Goal: Task Accomplishment & Management: Complete application form

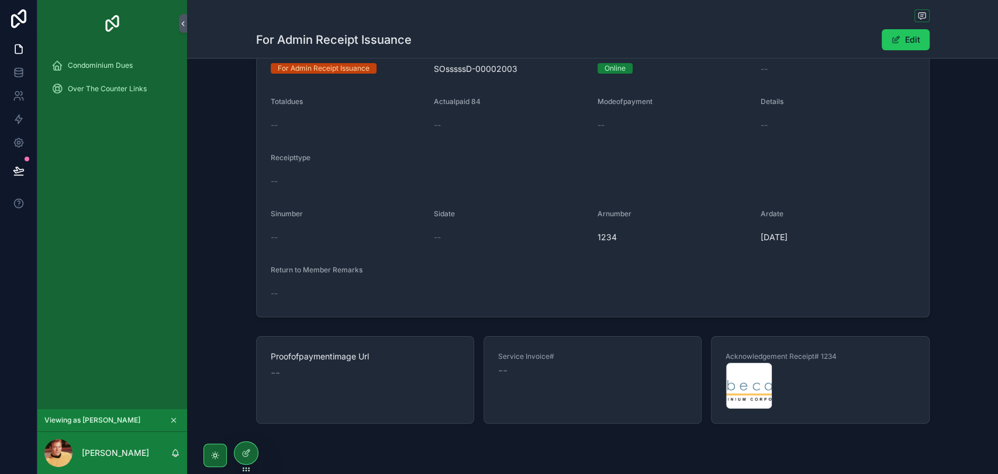
scroll to position [146, 0]
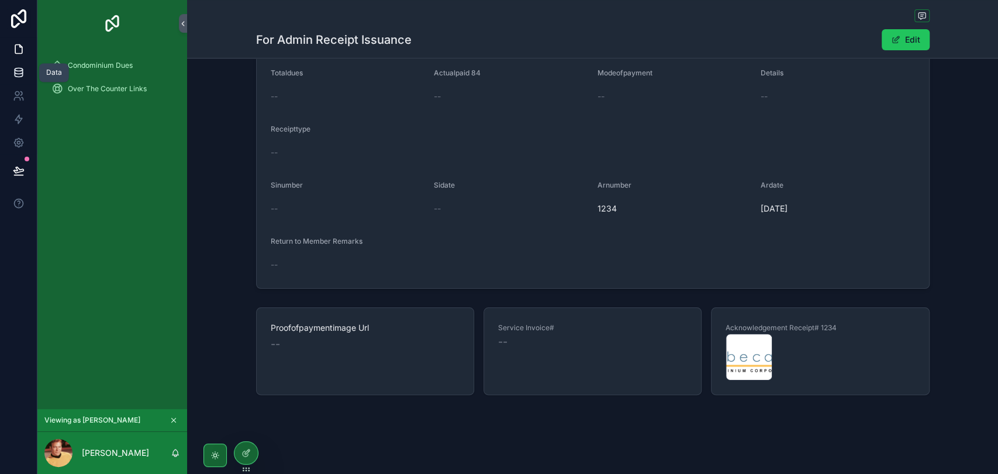
click at [13, 69] on icon at bounding box center [19, 73] width 12 height 12
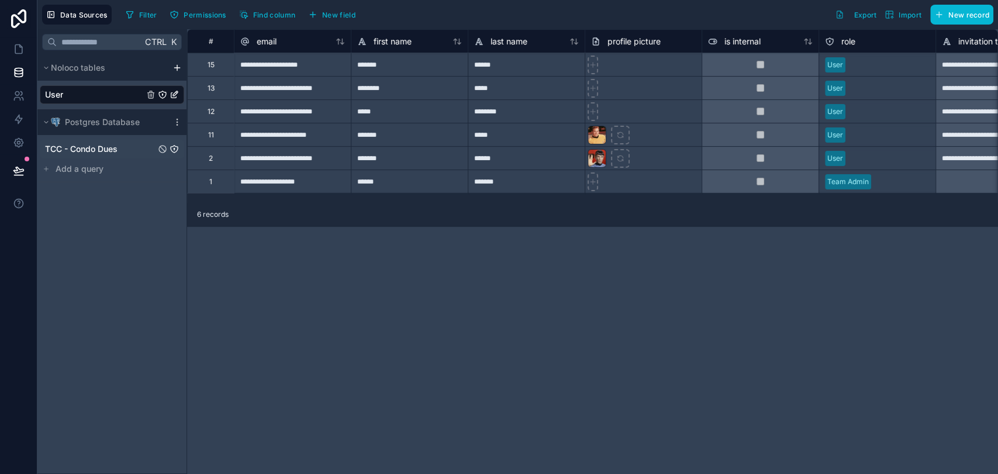
click at [102, 151] on span "TCC - Condo Dues" at bounding box center [81, 149] width 72 height 12
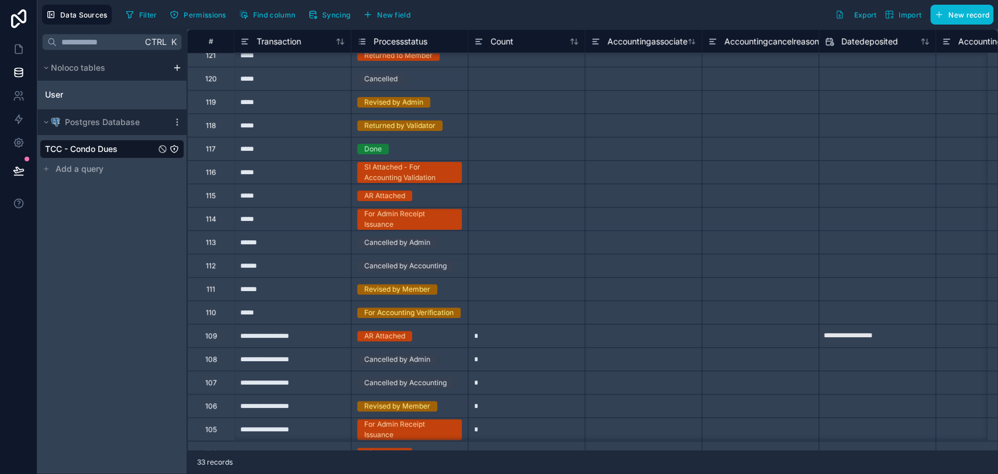
scroll to position [189, 0]
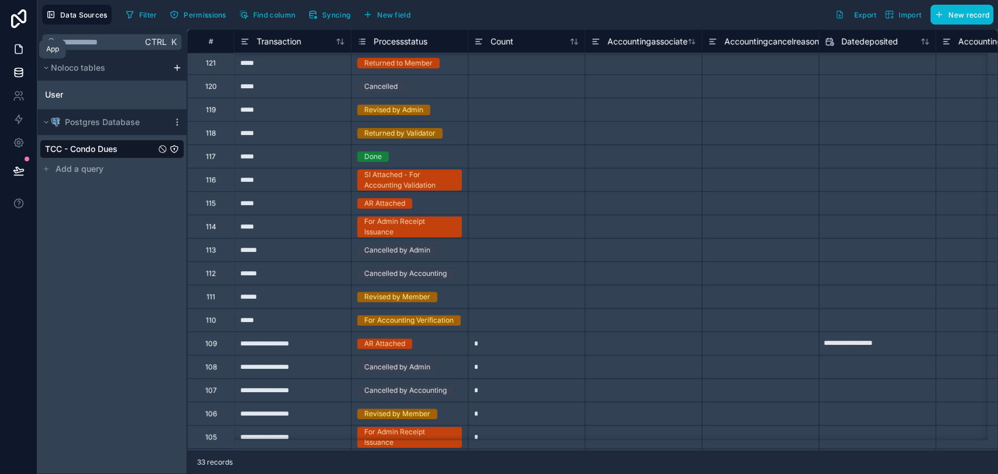
click at [9, 51] on link at bounding box center [18, 48] width 37 height 23
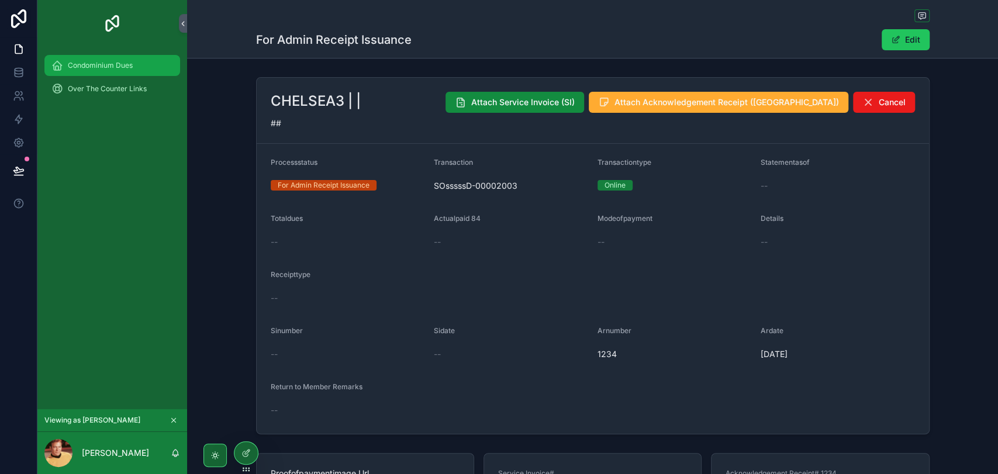
click at [130, 61] on span "Condominium Dues" at bounding box center [100, 65] width 65 height 9
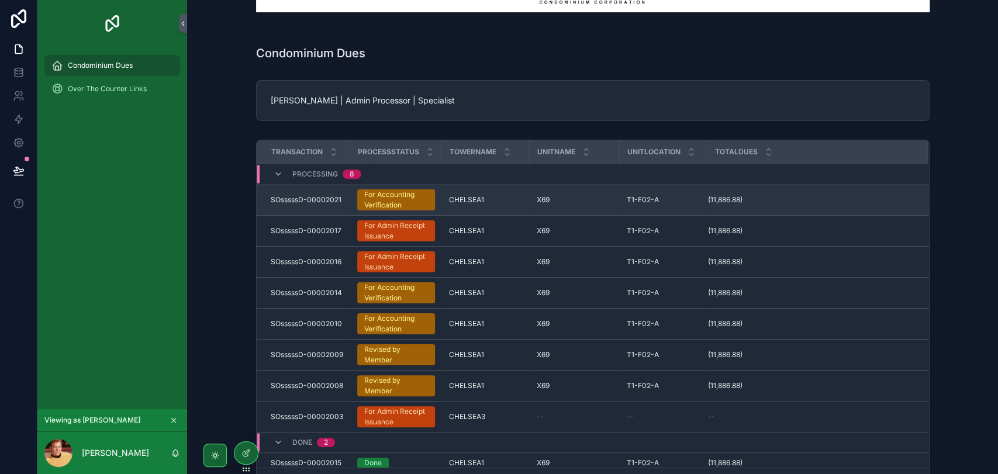
click at [468, 201] on span "CHELSEA1" at bounding box center [466, 199] width 35 height 9
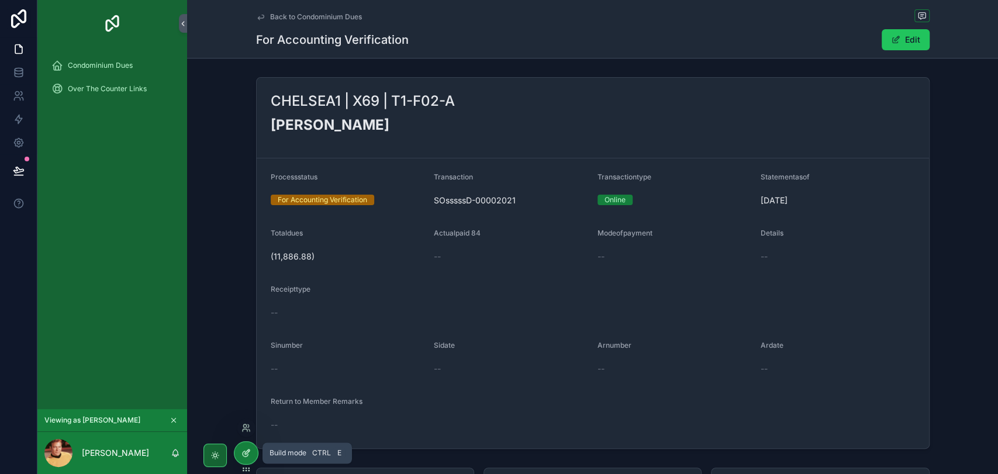
click at [252, 448] on div at bounding box center [245, 453] width 23 height 22
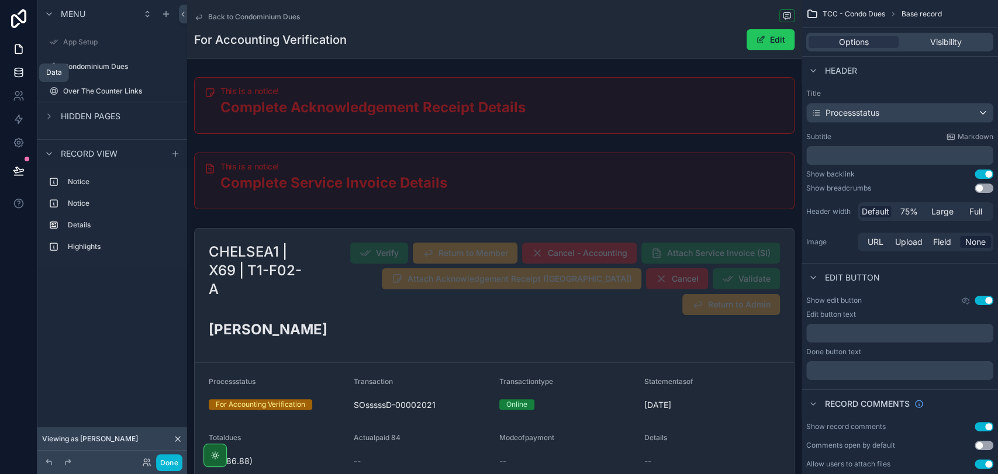
click at [19, 64] on link at bounding box center [18, 72] width 37 height 23
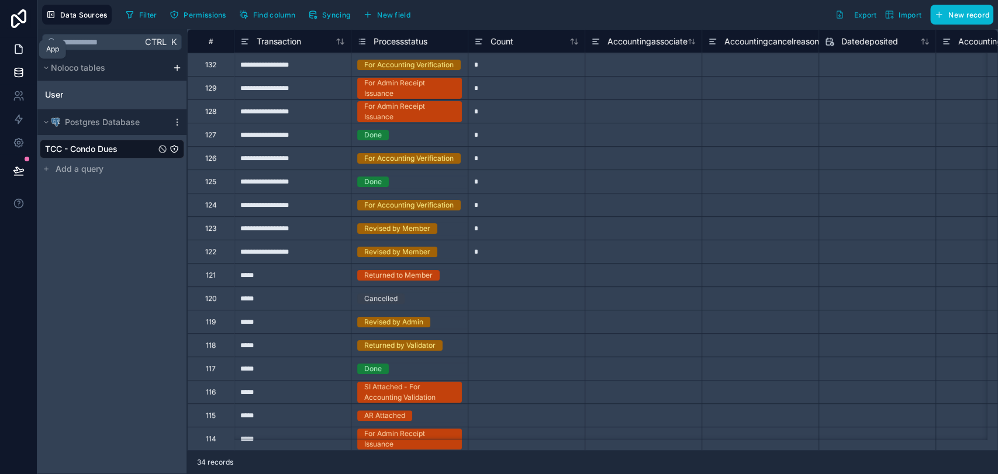
click at [23, 56] on link at bounding box center [18, 48] width 37 height 23
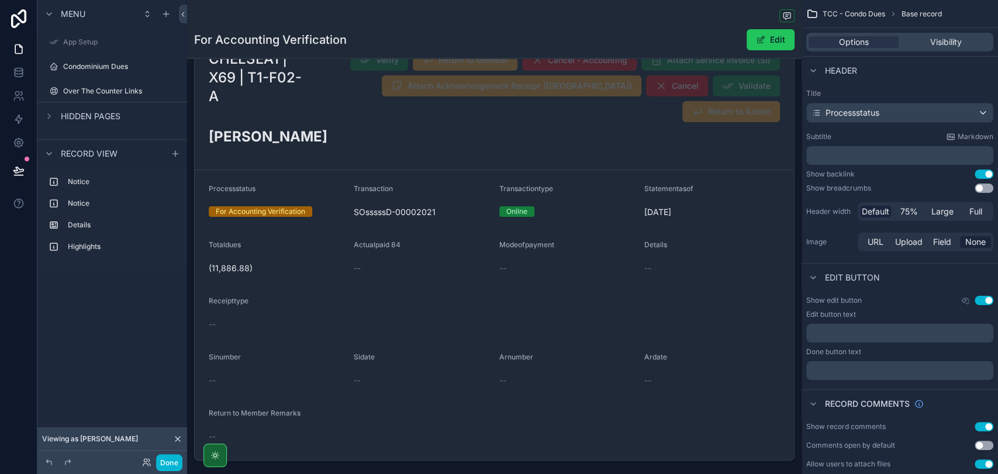
scroll to position [195, 0]
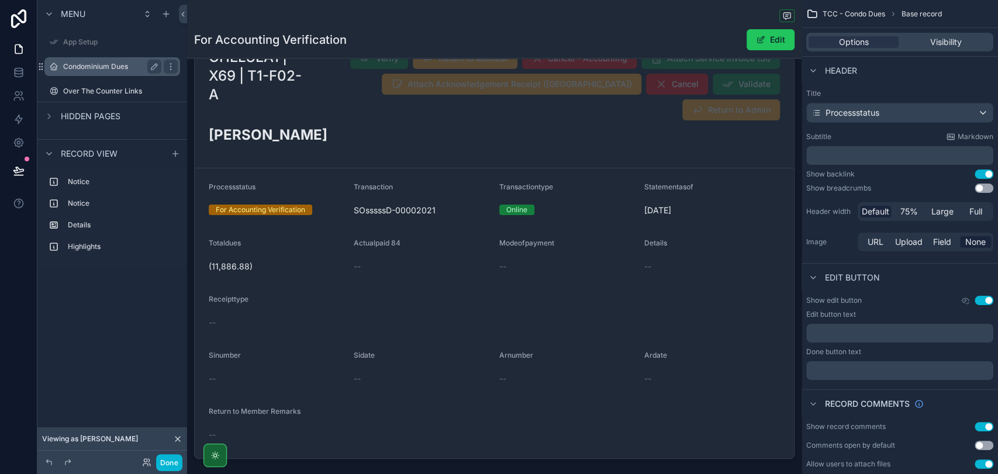
click at [79, 66] on label "Condominium Dues" at bounding box center [110, 66] width 94 height 9
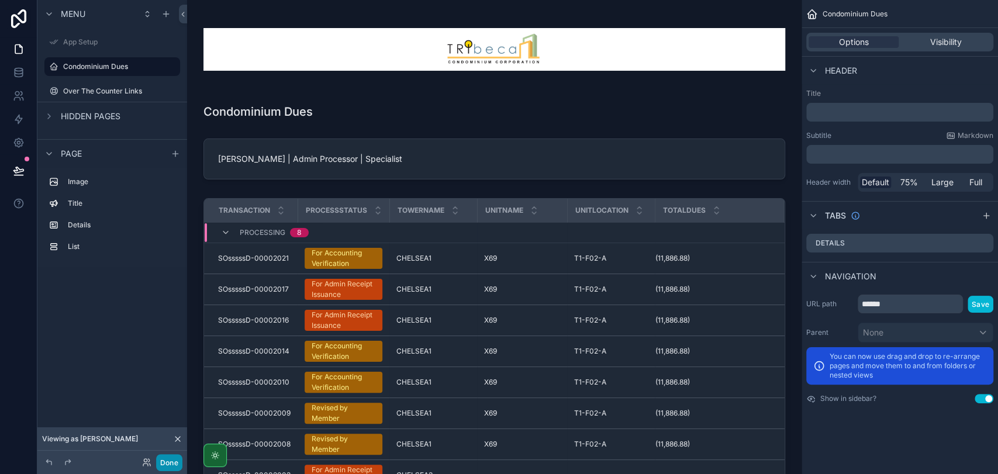
click at [164, 466] on button "Done" at bounding box center [169, 462] width 26 height 17
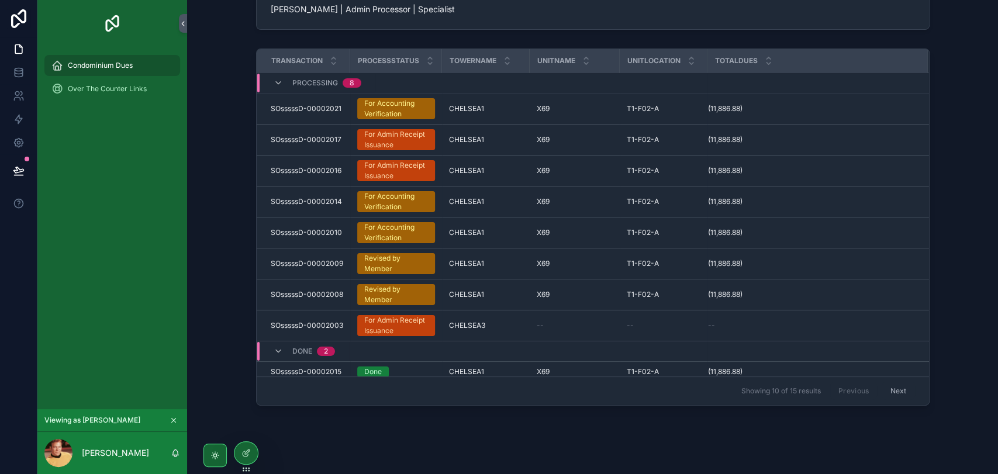
scroll to position [190, 0]
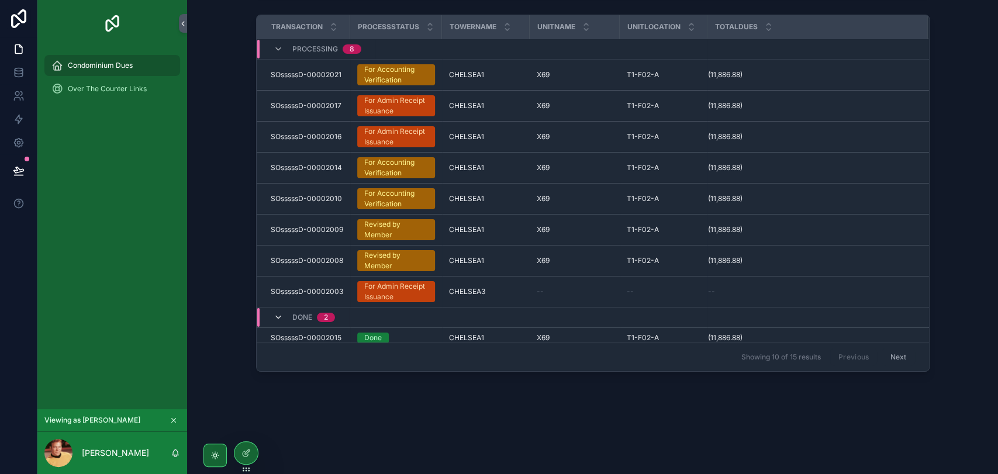
click at [276, 315] on icon "scrollable content" at bounding box center [278, 317] width 9 height 9
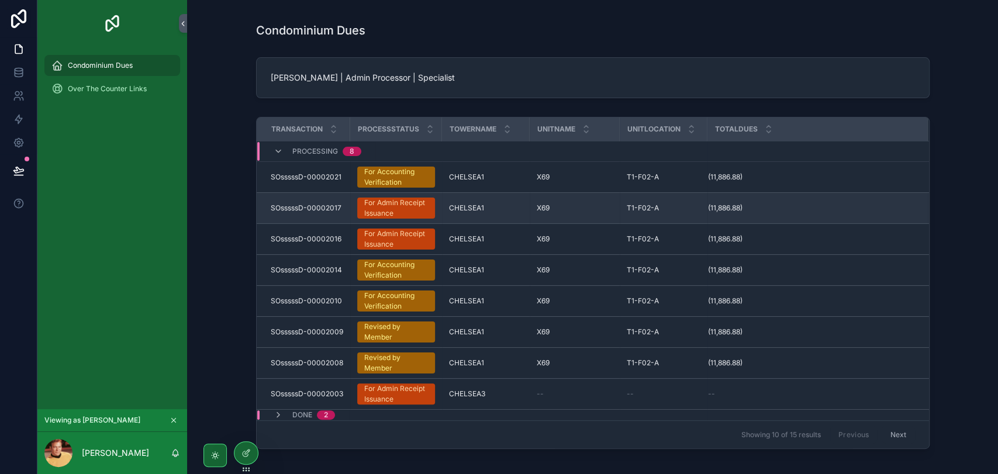
scroll to position [164, 0]
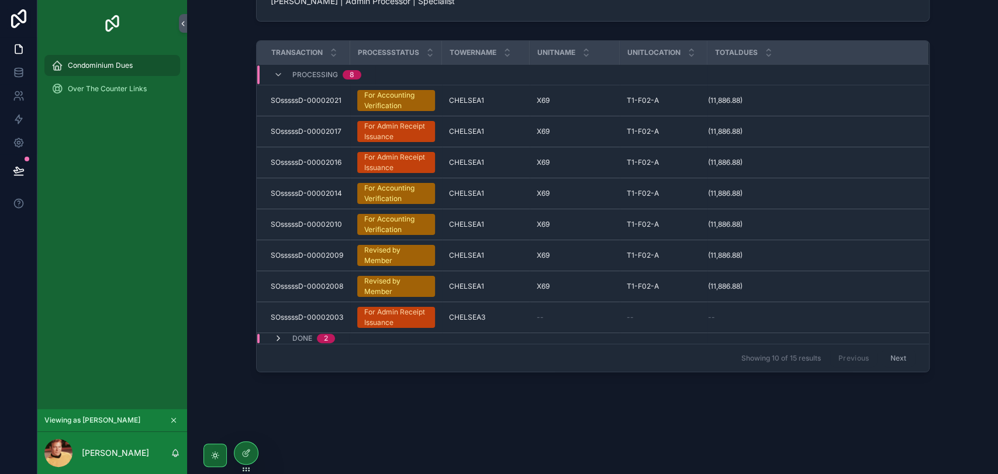
click at [278, 337] on icon "scrollable content" at bounding box center [278, 338] width 9 height 9
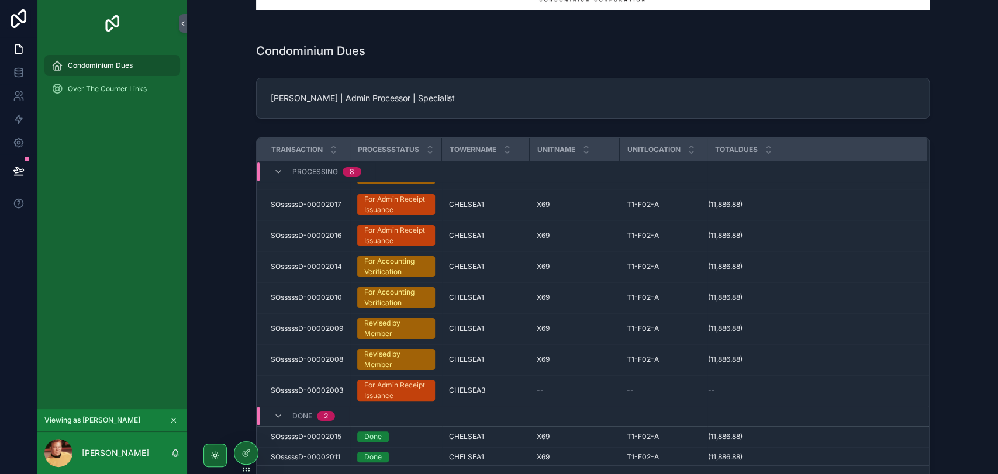
scroll to position [190, 0]
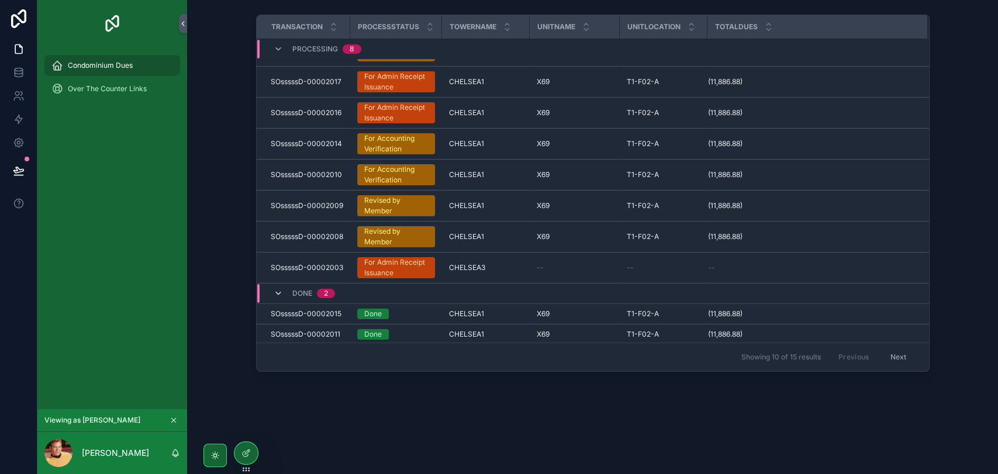
click at [276, 295] on icon "scrollable content" at bounding box center [278, 293] width 9 height 9
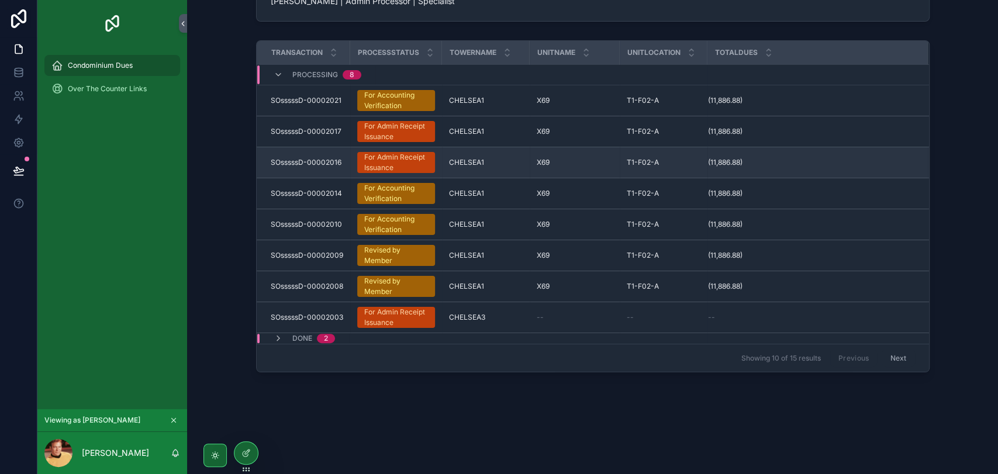
scroll to position [99, 0]
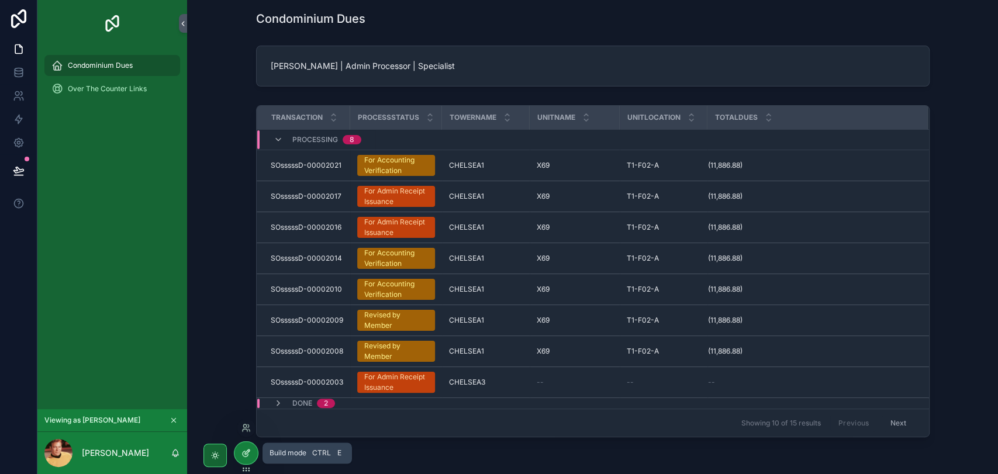
click at [252, 455] on div at bounding box center [245, 453] width 23 height 22
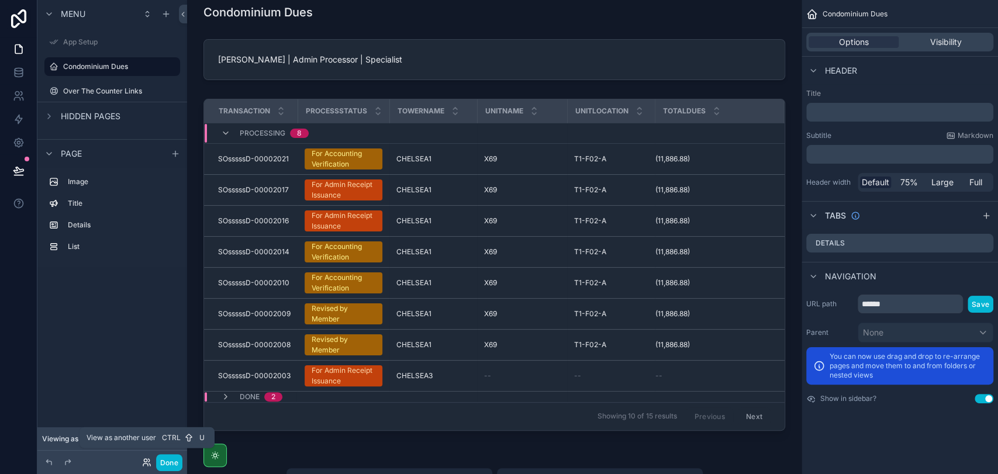
click at [145, 463] on icon at bounding box center [145, 464] width 5 height 2
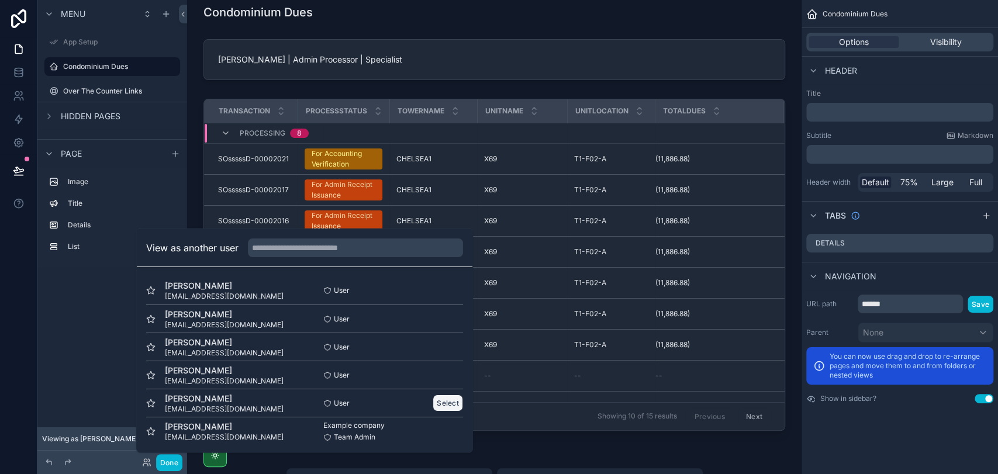
click at [440, 406] on button "Select" at bounding box center [448, 403] width 30 height 17
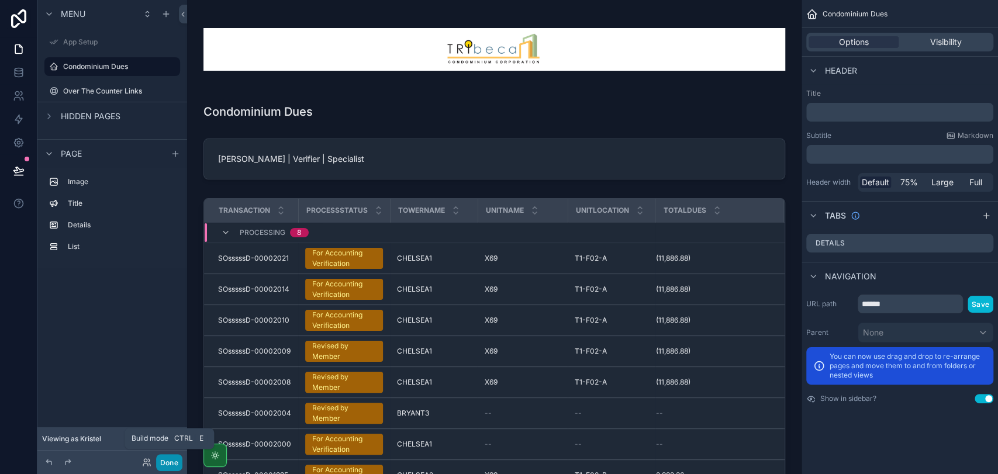
click at [165, 458] on button "Done" at bounding box center [169, 462] width 26 height 17
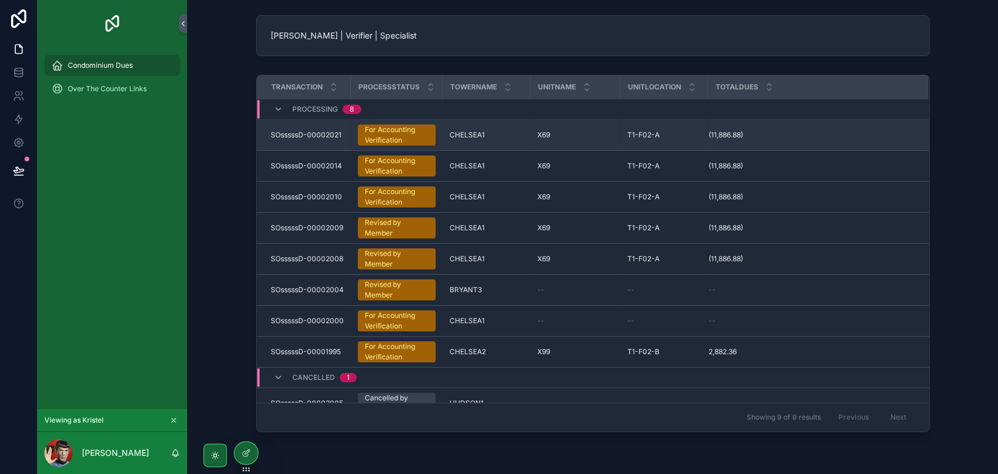
click at [390, 140] on div "For Accounting Verification" at bounding box center [397, 134] width 64 height 21
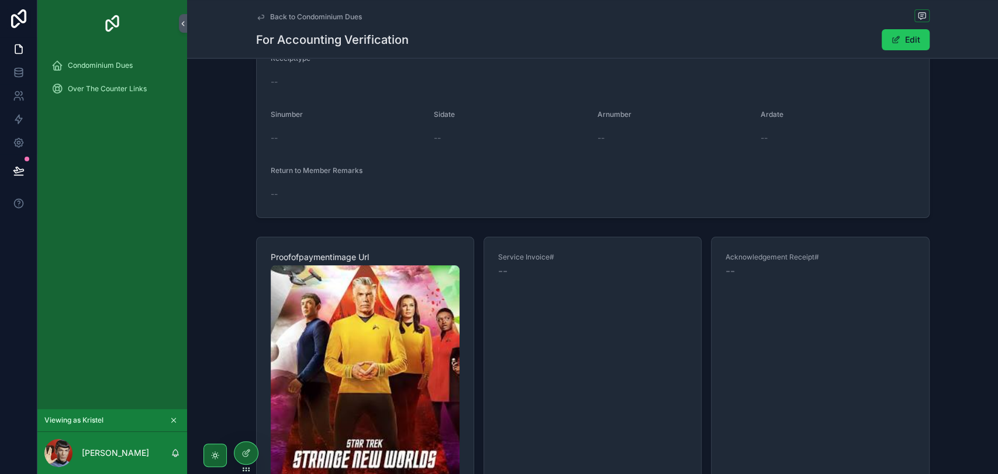
scroll to position [22, 0]
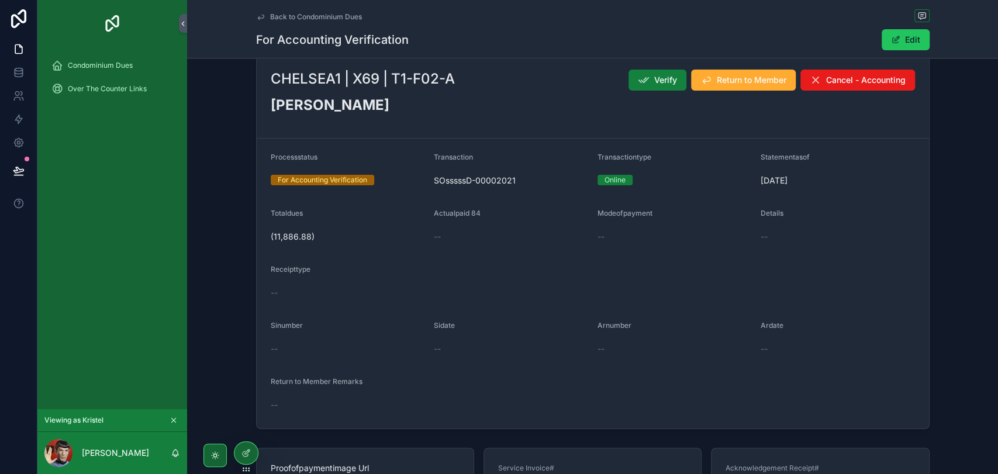
click at [655, 79] on span "Verify" at bounding box center [665, 80] width 23 height 12
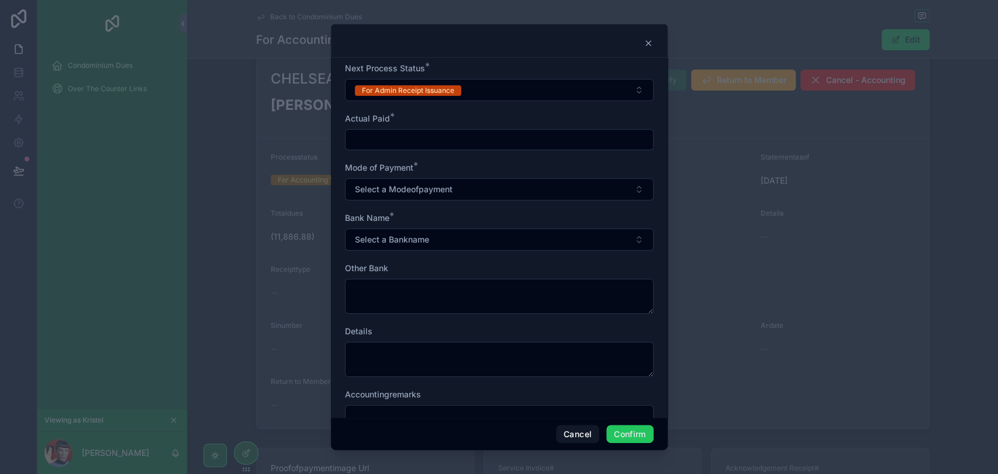
click at [427, 141] on input "text" at bounding box center [498, 140] width 307 height 16
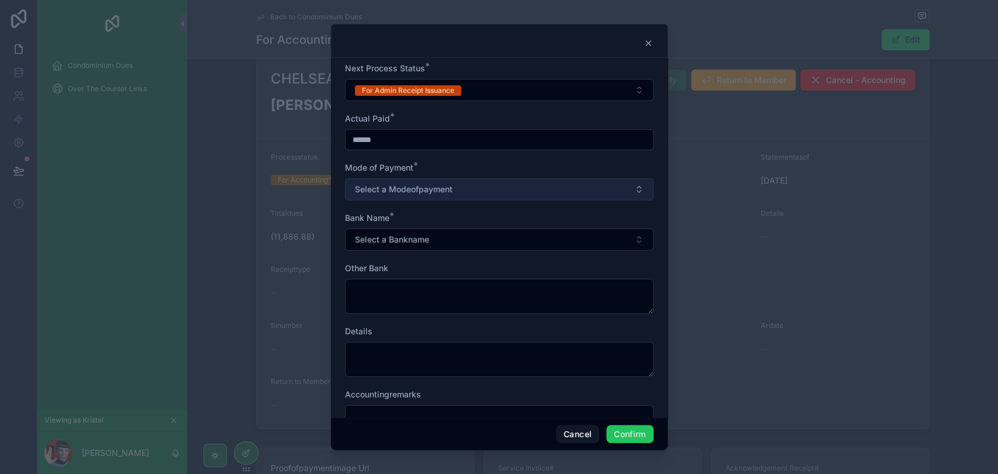
type input "******"
click at [510, 188] on button "Select a Modeofpayment" at bounding box center [499, 189] width 309 height 22
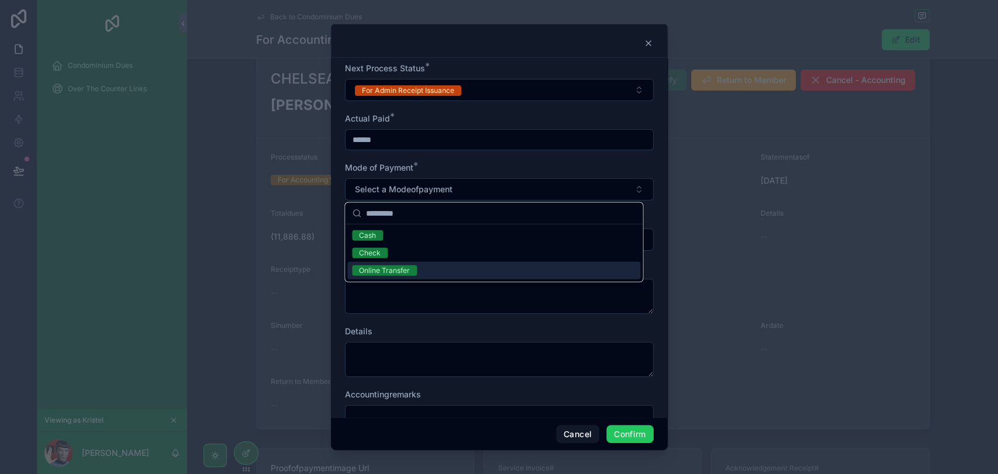
click at [482, 263] on div "Online Transfer" at bounding box center [493, 271] width 293 height 18
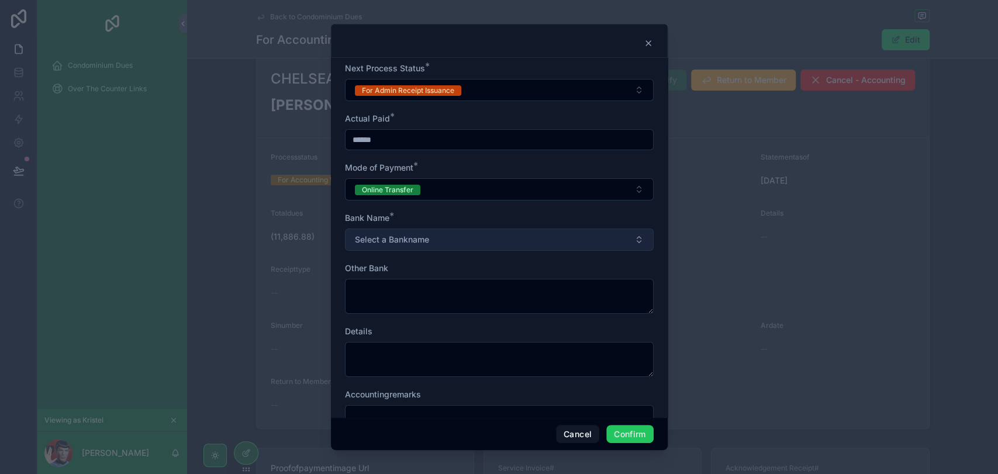
click at [462, 244] on button "Select a Bankname" at bounding box center [499, 240] width 309 height 22
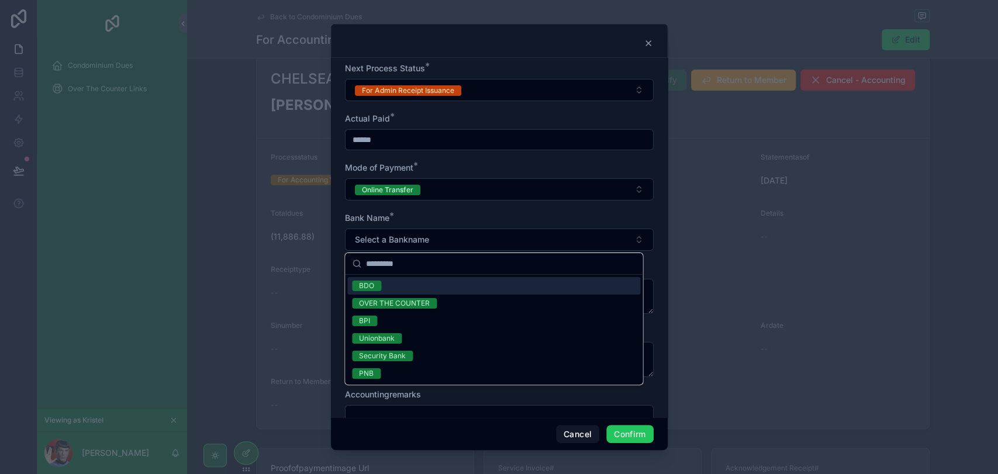
click at [470, 292] on div "BDO" at bounding box center [493, 286] width 293 height 18
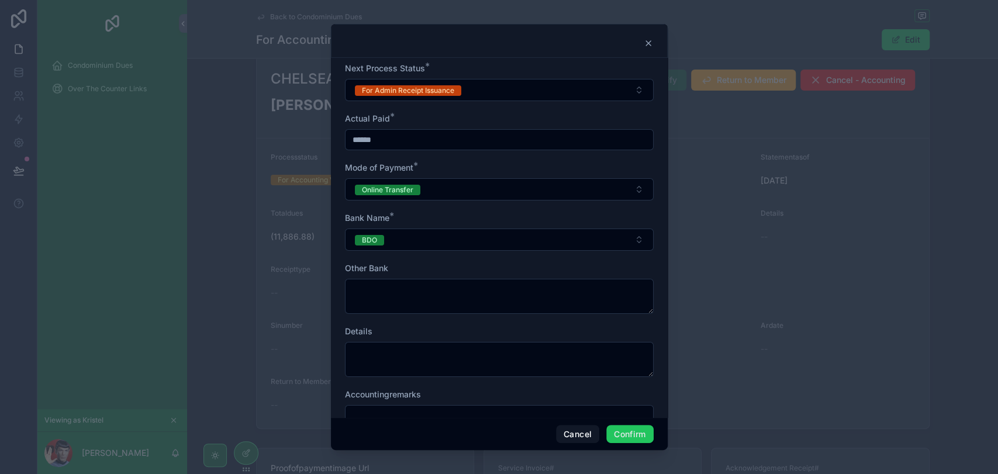
scroll to position [43, 0]
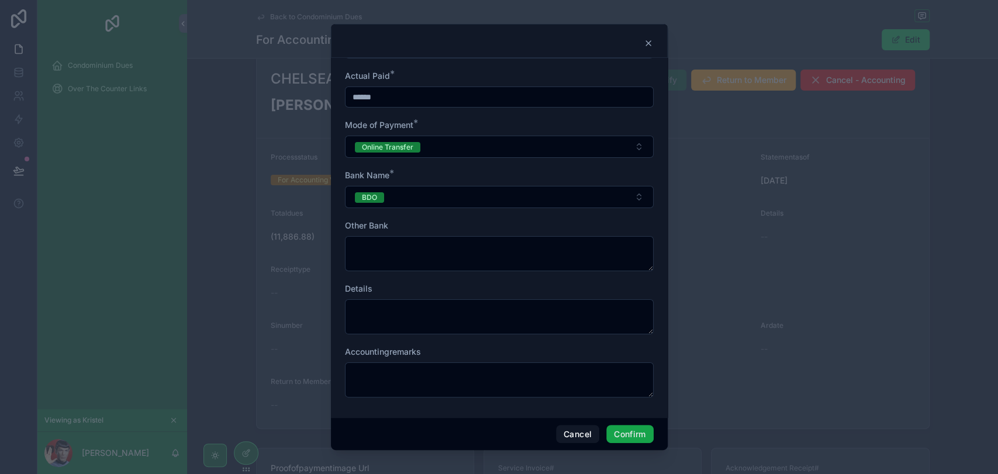
click at [621, 433] on button "Confirm" at bounding box center [629, 434] width 47 height 19
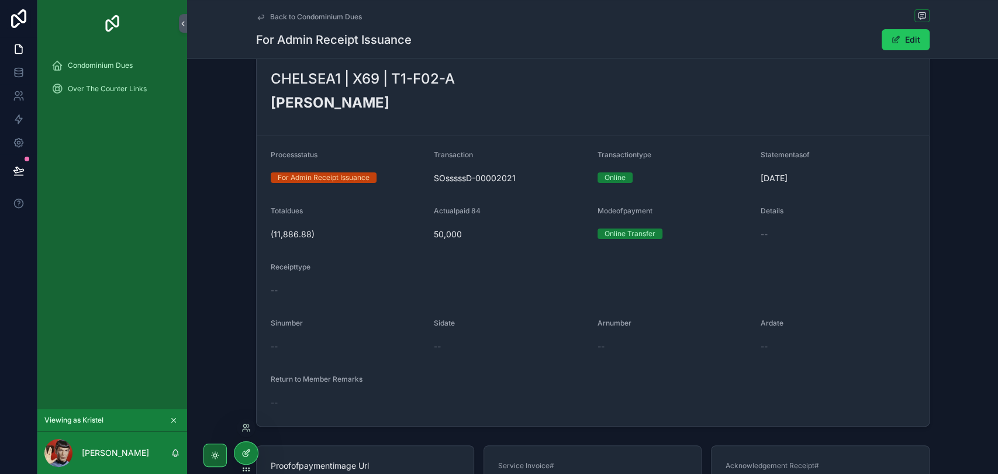
click at [250, 459] on div at bounding box center [245, 453] width 23 height 22
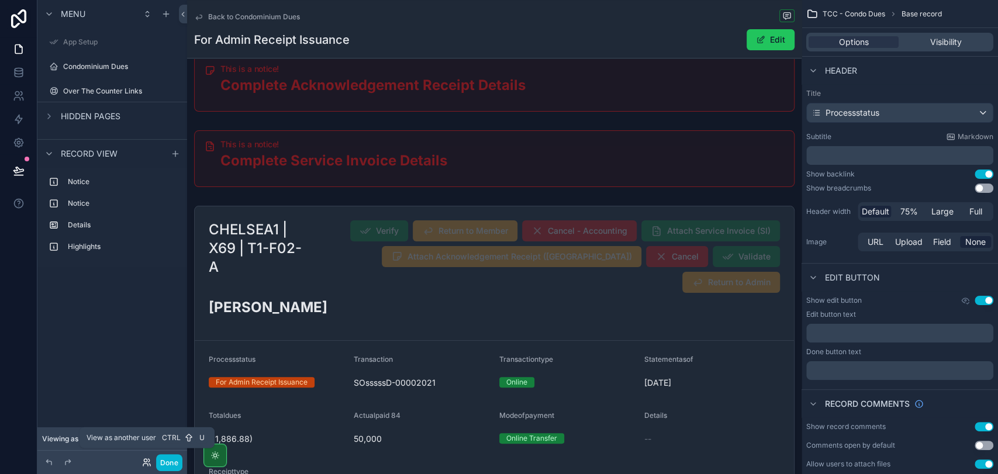
click at [147, 461] on icon at bounding box center [145, 460] width 3 height 3
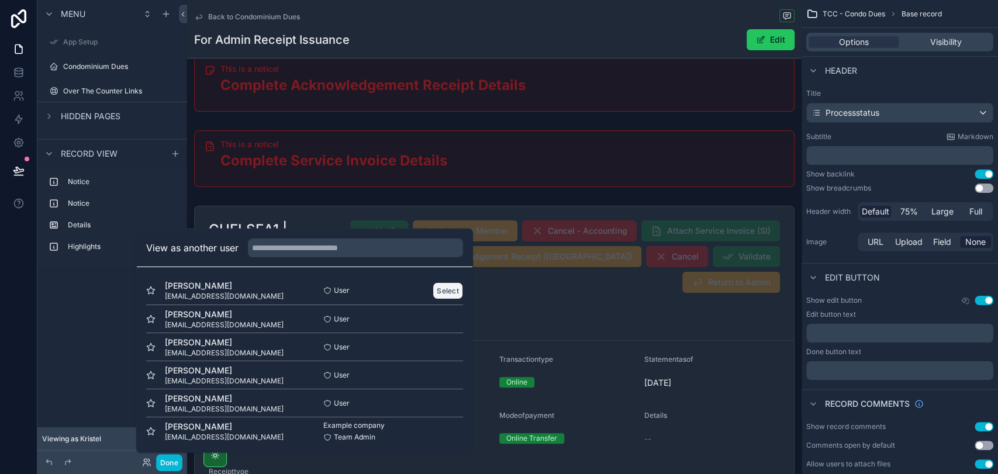
click at [433, 288] on button "Select" at bounding box center [448, 290] width 30 height 17
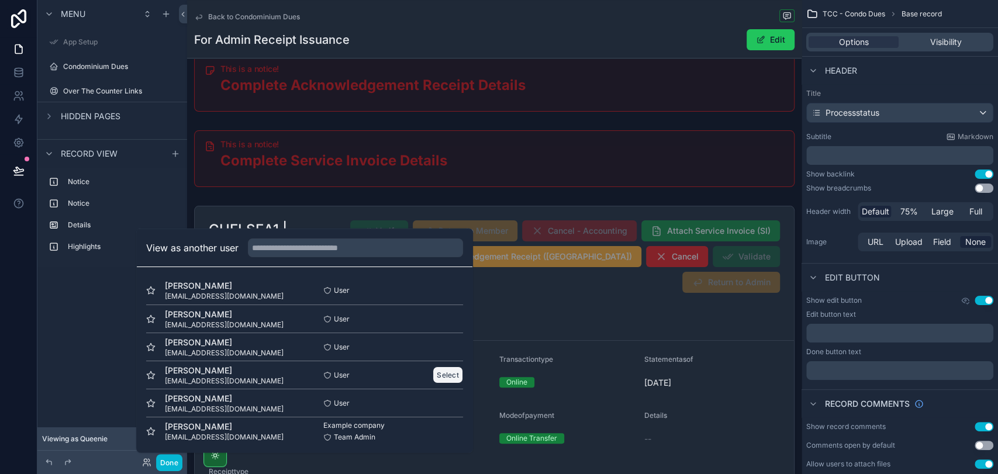
click at [441, 375] on button "Select" at bounding box center [448, 374] width 30 height 17
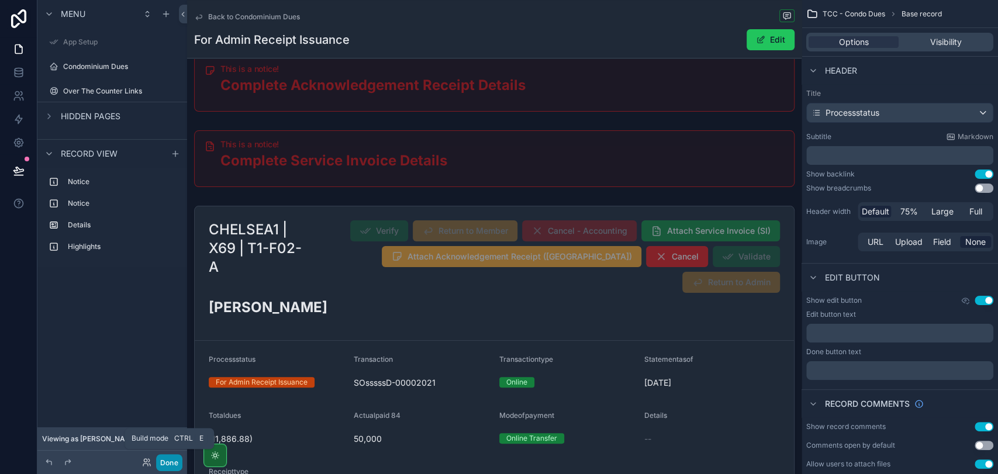
click at [174, 462] on button "Done" at bounding box center [169, 462] width 26 height 17
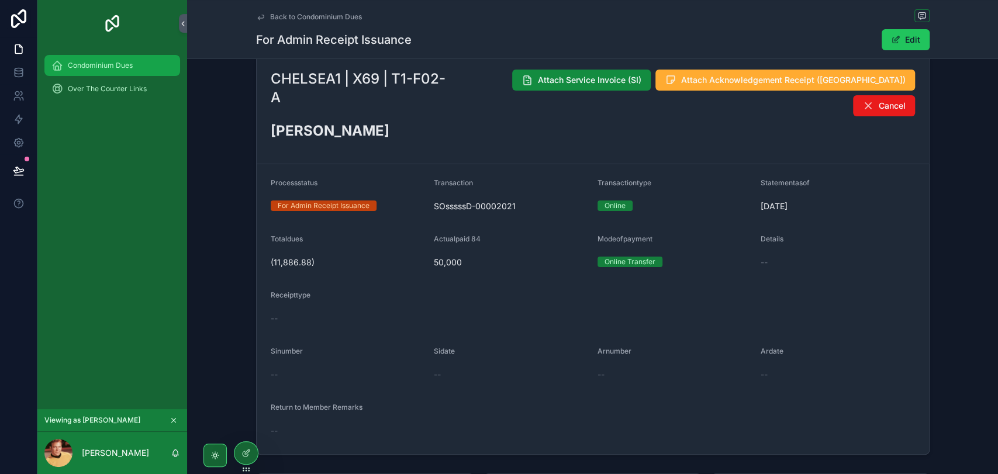
click at [106, 67] on span "Condominium Dues" at bounding box center [100, 65] width 65 height 9
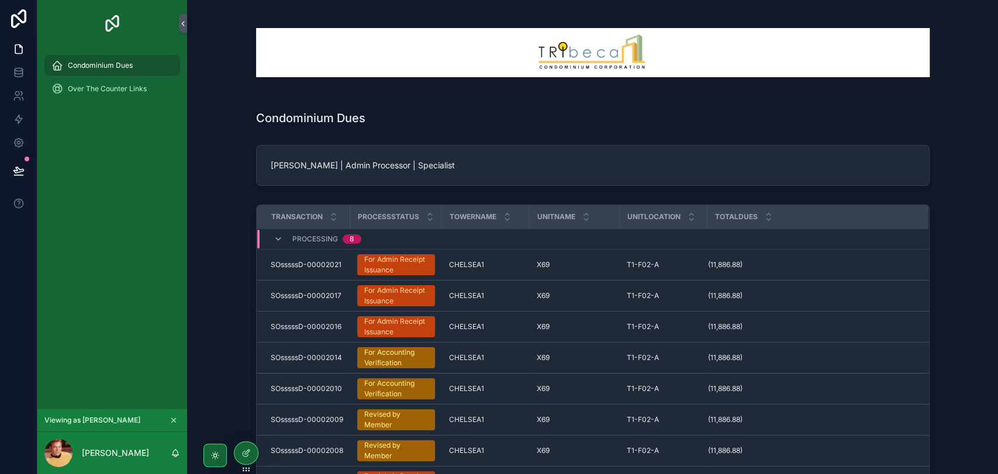
scroll to position [65, 0]
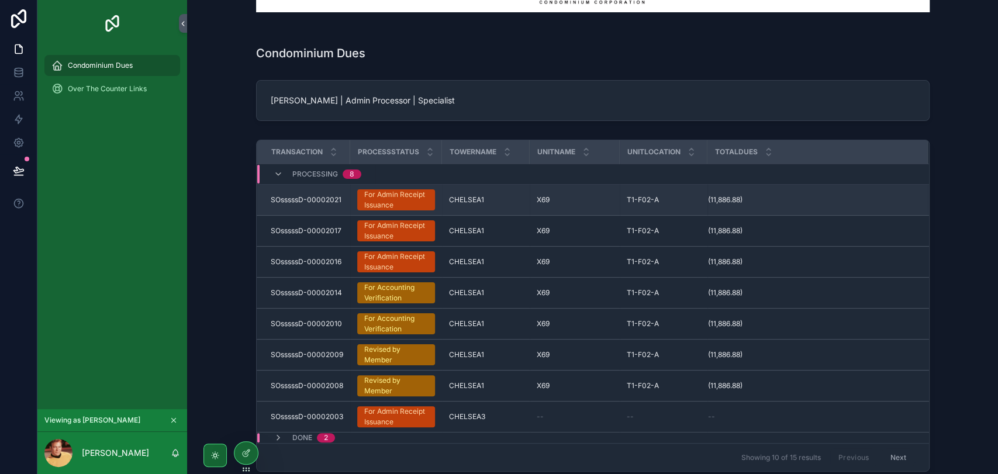
click at [407, 205] on div "For Admin Receipt Issuance" at bounding box center [396, 199] width 64 height 21
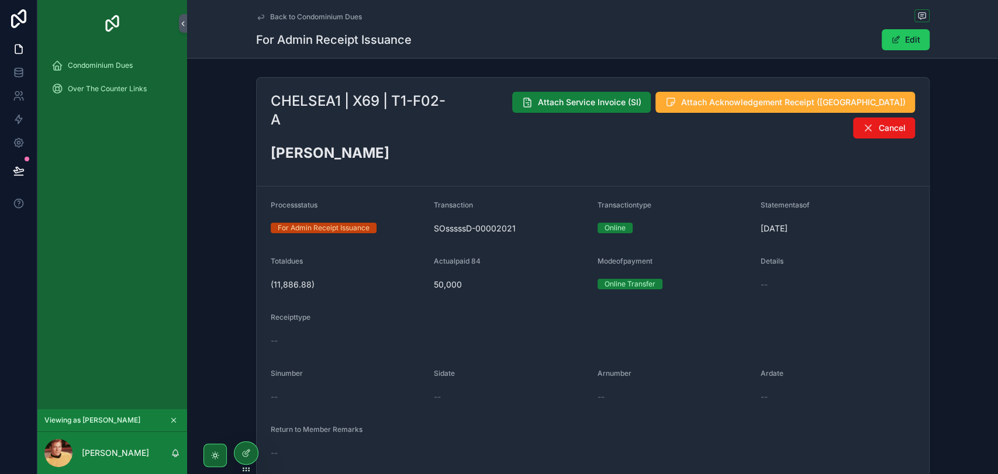
click at [548, 109] on button "Attach Service Invoice (SI)" at bounding box center [581, 102] width 139 height 21
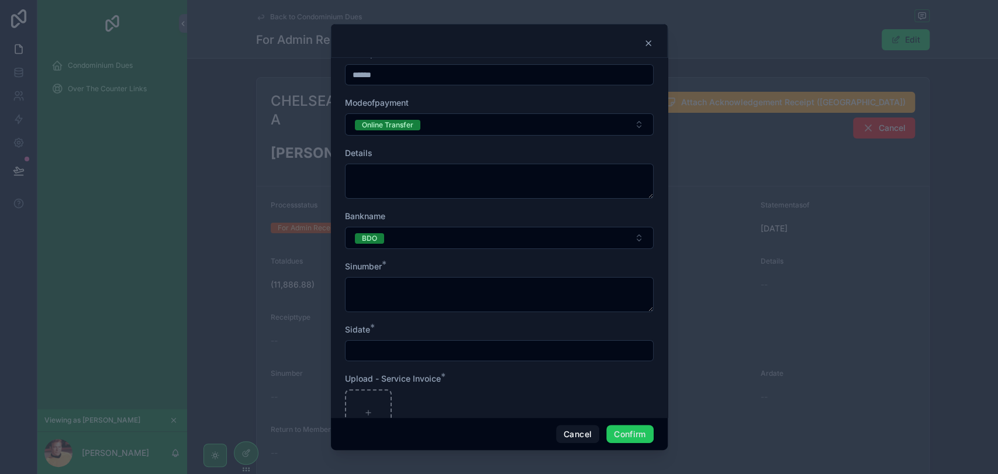
scroll to position [130, 0]
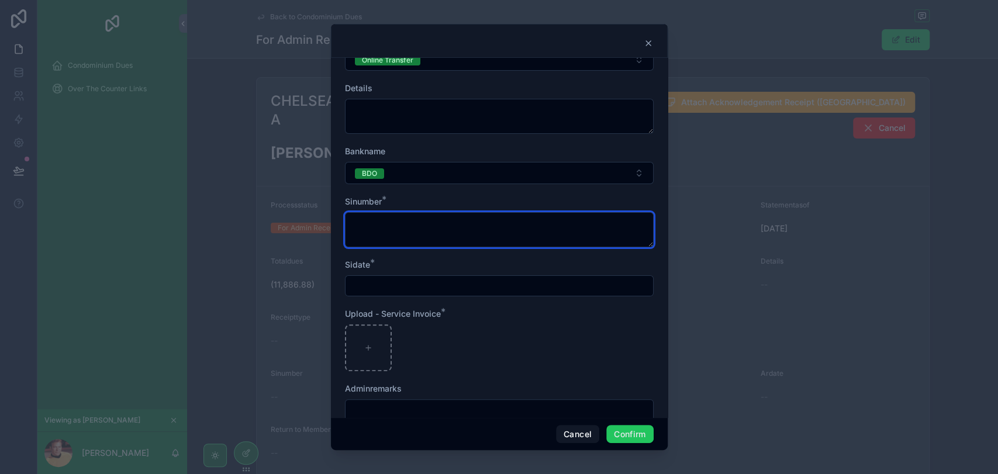
click at [427, 223] on textarea at bounding box center [499, 229] width 309 height 35
type textarea "*****"
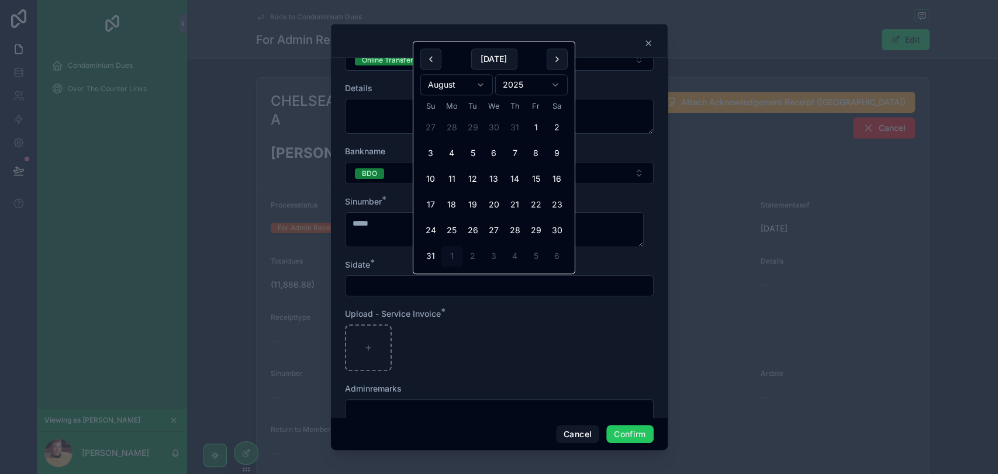
click at [468, 292] on input "text" at bounding box center [498, 286] width 307 height 16
click at [505, 232] on button "28" at bounding box center [514, 230] width 21 height 21
type input "*********"
click at [379, 341] on div at bounding box center [368, 347] width 47 height 47
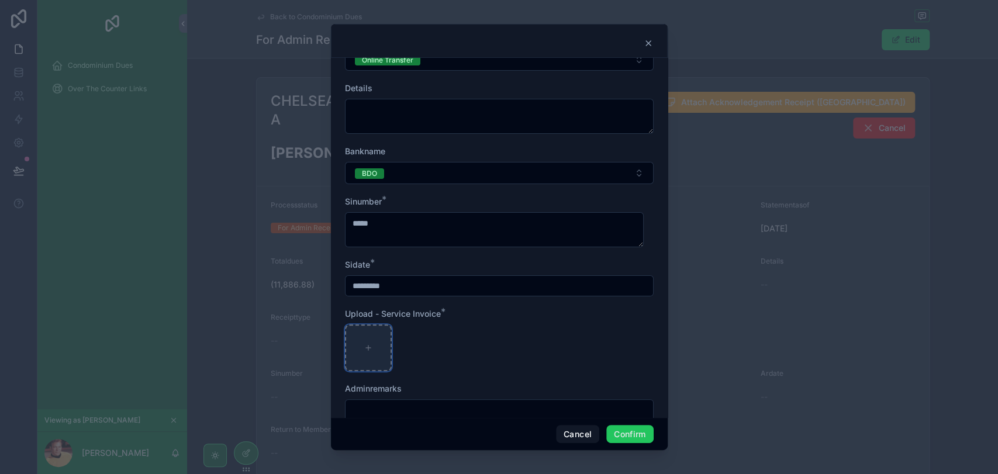
type input "**********"
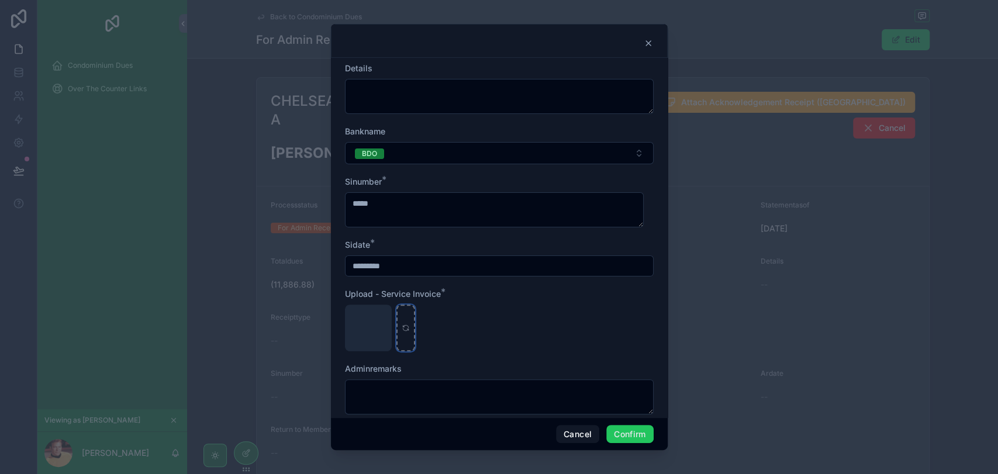
scroll to position [167, 0]
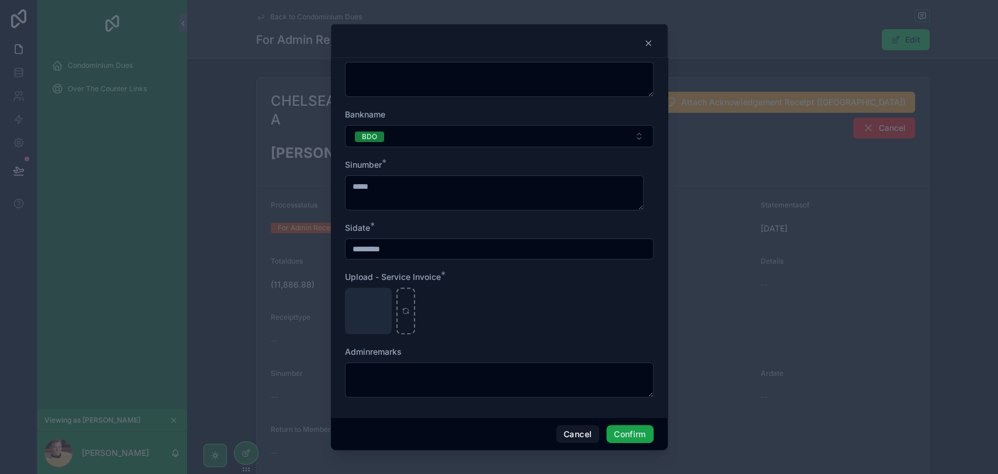
click at [617, 427] on button "Confirm" at bounding box center [629, 434] width 47 height 19
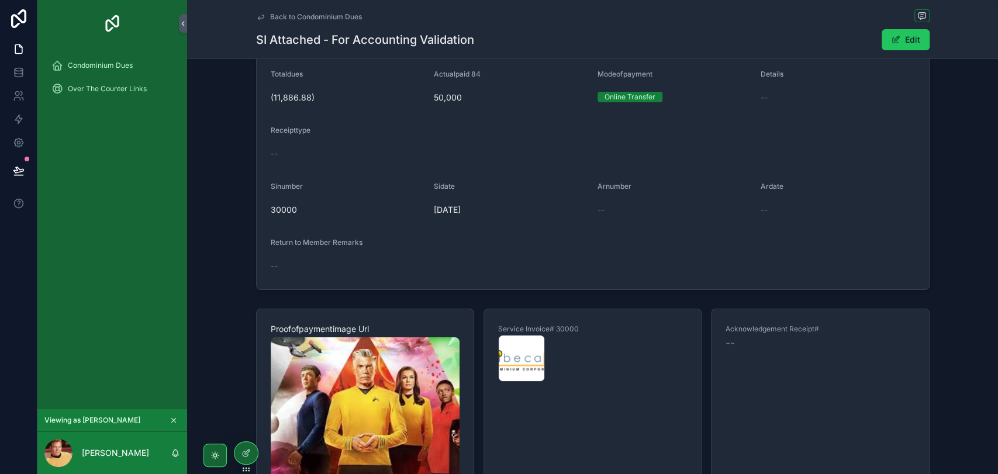
scroll to position [195, 0]
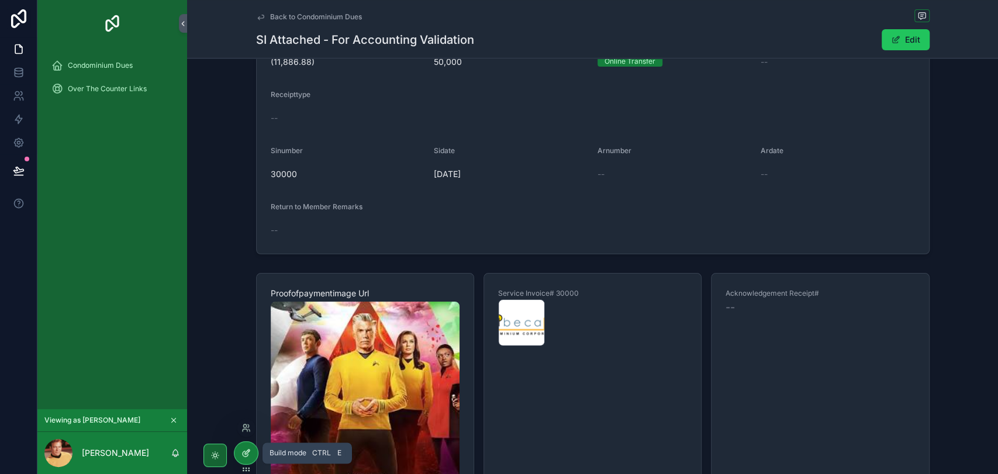
click at [249, 454] on icon at bounding box center [245, 452] width 9 height 9
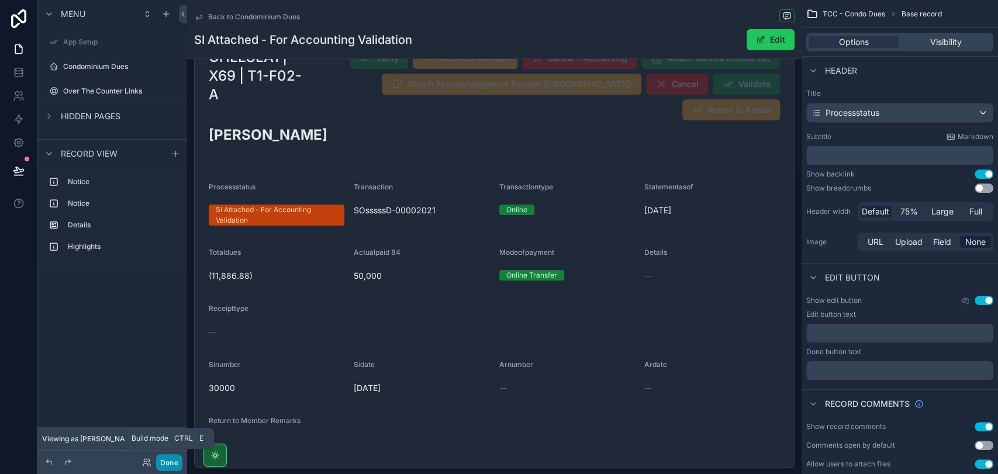
click at [168, 462] on button "Done" at bounding box center [169, 462] width 26 height 17
